Goal: Check status: Check status

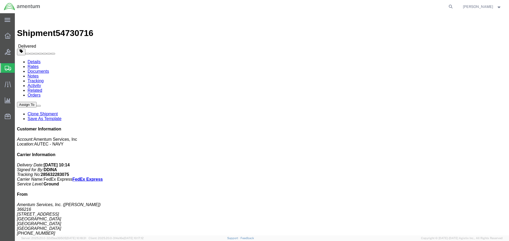
scroll to position [118, 0]
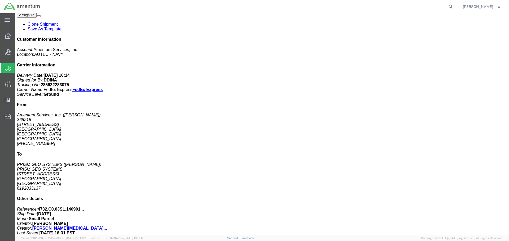
drag, startPoint x: 418, startPoint y: 241, endPoint x: 494, endPoint y: 241, distance: 75.8
click html "Shipment 54730716 Delivered Details Rates Documents Notes Tracking Activity Rel…"
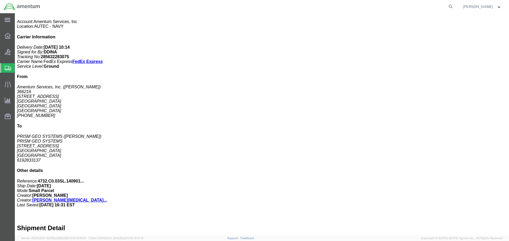
click div "# 1 1 Cardboard Box(es) Total weight: 40.00 ( 46.00 dim ) LBS Tracking: 2856322…"
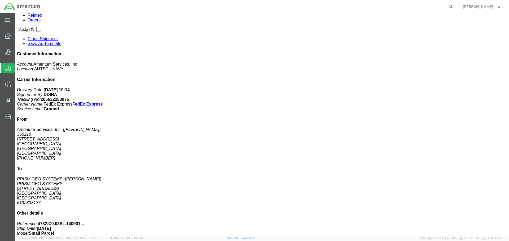
scroll to position [0, 0]
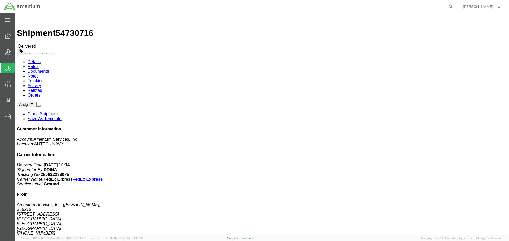
click at [0, 0] on span "Shipment Manager" at bounding box center [0, 0] width 0 height 0
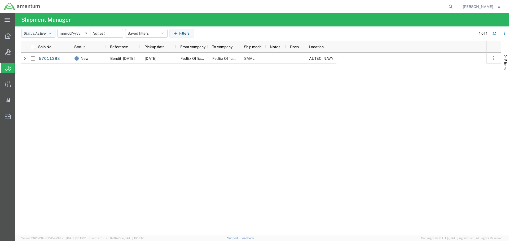
click at [55, 37] on button "Status: Active" at bounding box center [38, 33] width 34 height 8
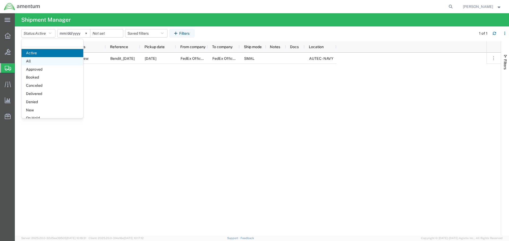
click at [51, 58] on span "All" at bounding box center [52, 61] width 62 height 8
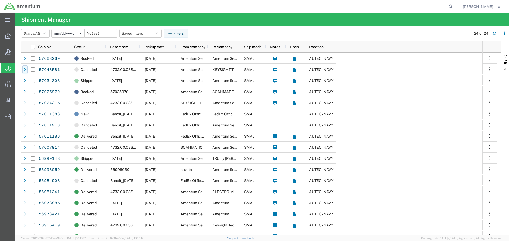
click at [24, 68] on icon at bounding box center [25, 70] width 4 height 4
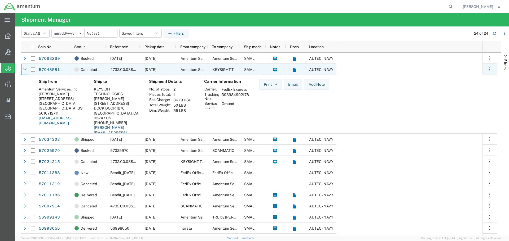
click at [24, 68] on icon at bounding box center [25, 70] width 4 height 4
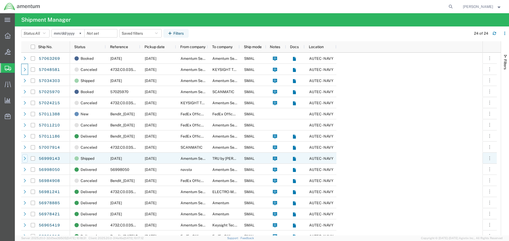
click at [24, 159] on icon at bounding box center [25, 159] width 4 height 4
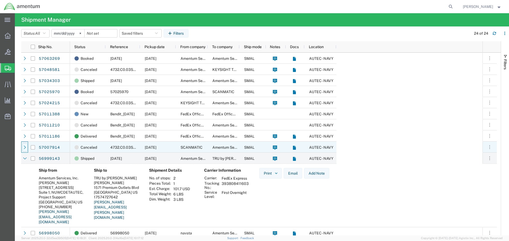
click at [23, 147] on icon at bounding box center [25, 148] width 4 height 4
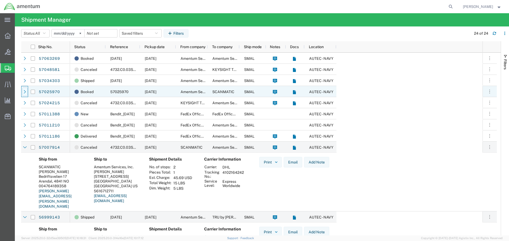
click at [24, 92] on icon at bounding box center [25, 92] width 4 height 4
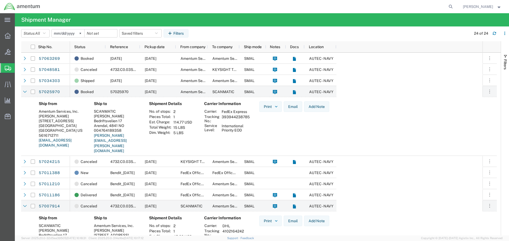
drag, startPoint x: 223, startPoint y: 118, endPoint x: 249, endPoint y: 117, distance: 26.0
click at [249, 117] on td "393944238785" at bounding box center [236, 119] width 32 height 9
copy td "393944238785"
click at [55, 93] on link "57025970" at bounding box center [49, 92] width 22 height 8
